Goal: Find specific page/section: Find specific page/section

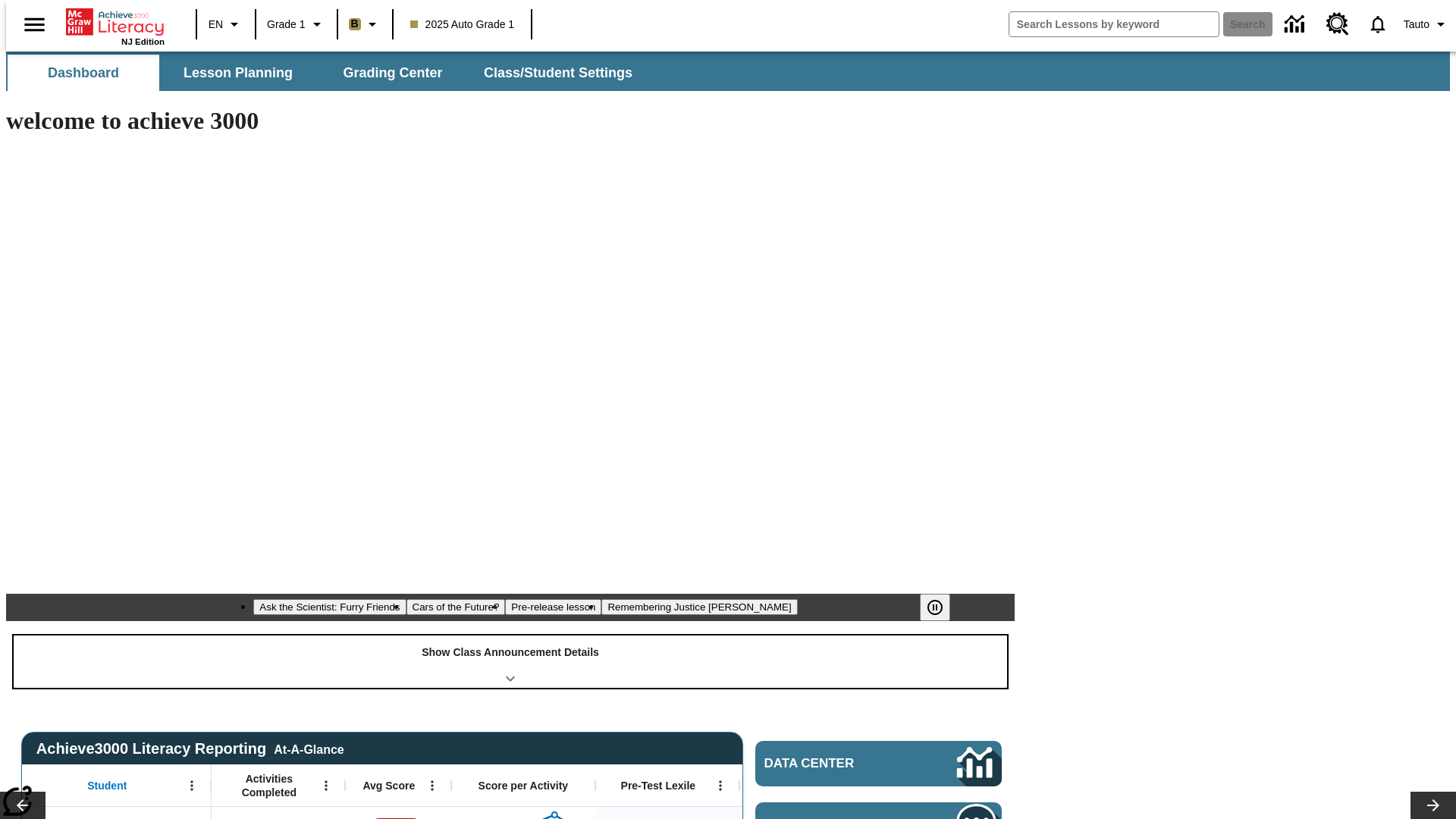
click at [510, 636] on div "Show Class Announcement Details" at bounding box center [510, 662] width 994 height 53
